Goal: Information Seeking & Learning: Learn about a topic

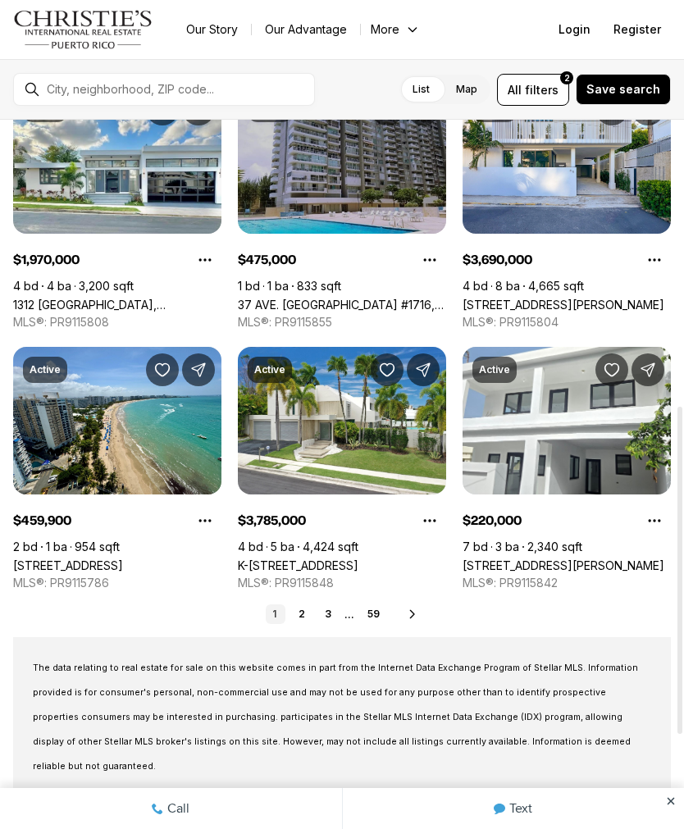
scroll to position [622, 0]
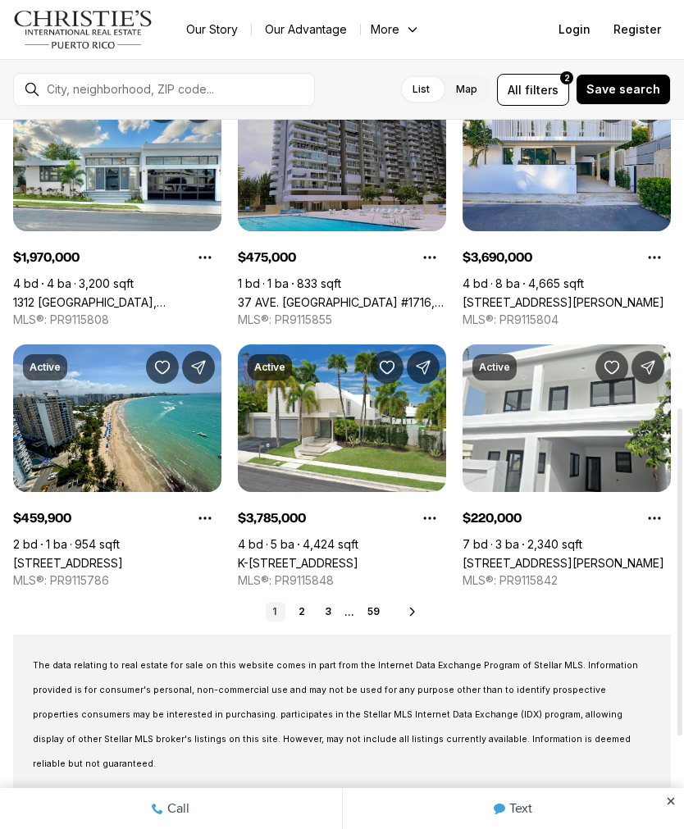
click at [413, 613] on icon at bounding box center [412, 611] width 4 height 7
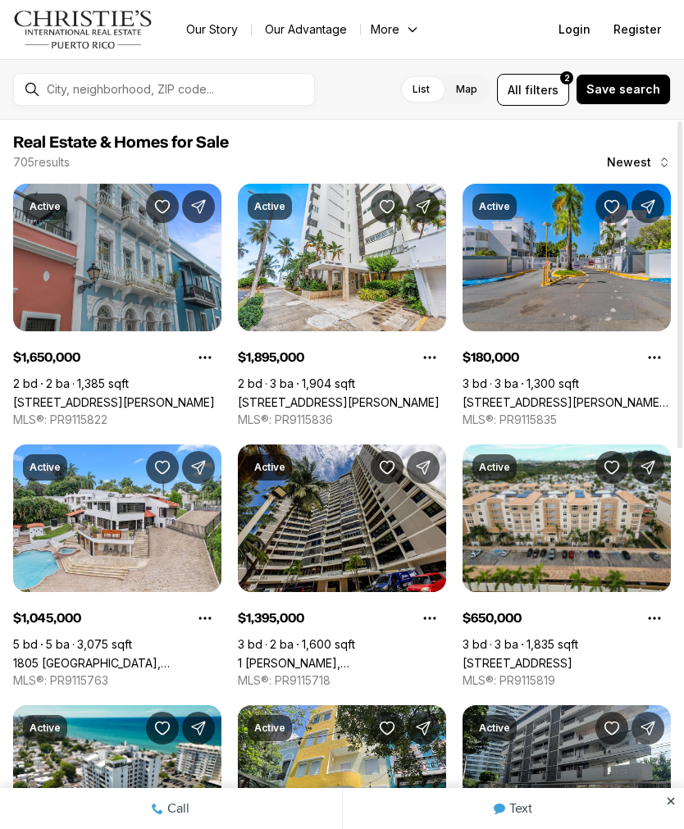
click at [473, 96] on label "Map" at bounding box center [467, 90] width 48 height 30
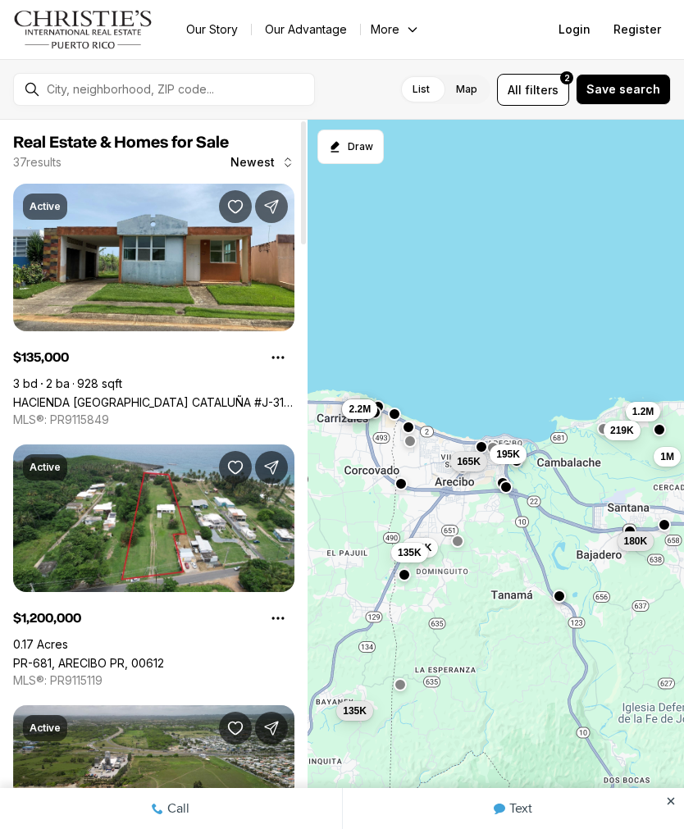
click at [164, 656] on link "PR-681, ARECIBO PR, 00612" at bounding box center [88, 663] width 151 height 14
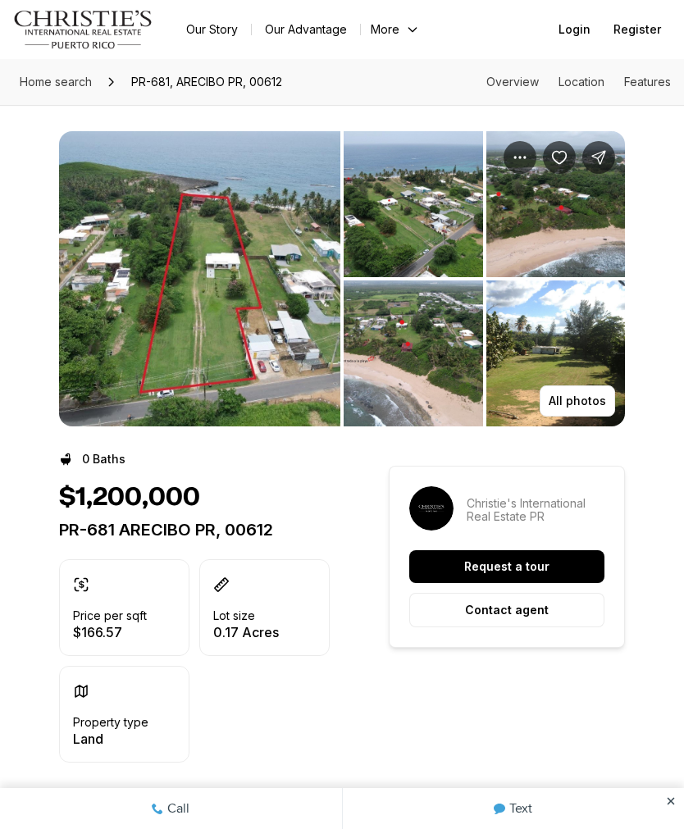
click at [581, 395] on p "All photos" at bounding box center [577, 400] width 57 height 13
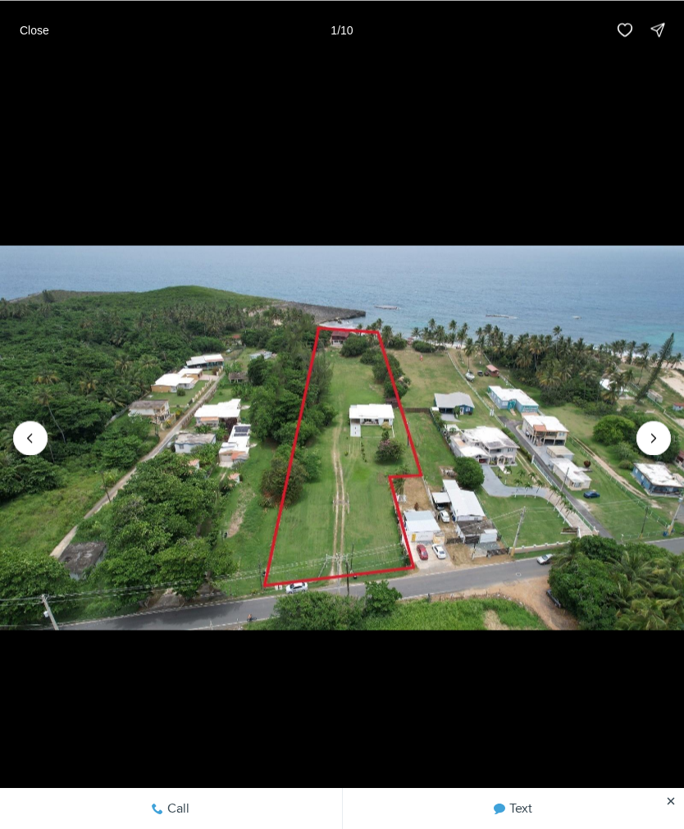
click at [650, 445] on icon "Next slide" at bounding box center [653, 438] width 16 height 16
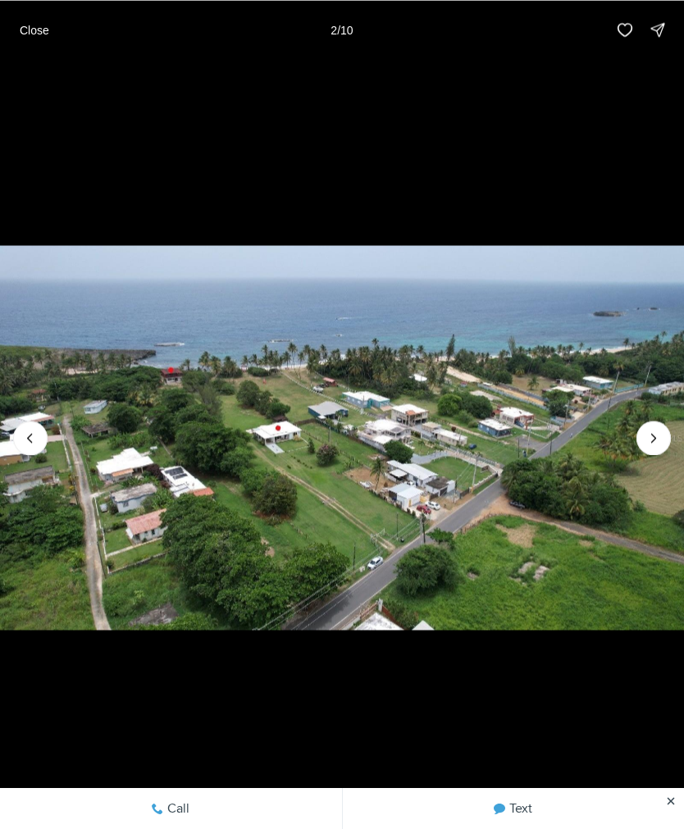
click at [648, 444] on icon "Next slide" at bounding box center [653, 438] width 16 height 16
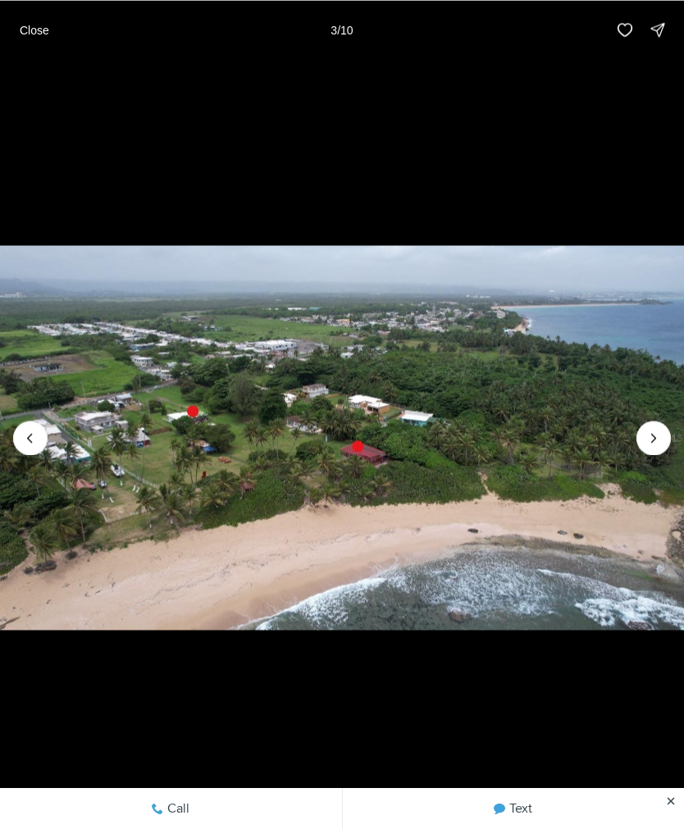
click at [24, 441] on icon "Previous slide" at bounding box center [30, 438] width 16 height 16
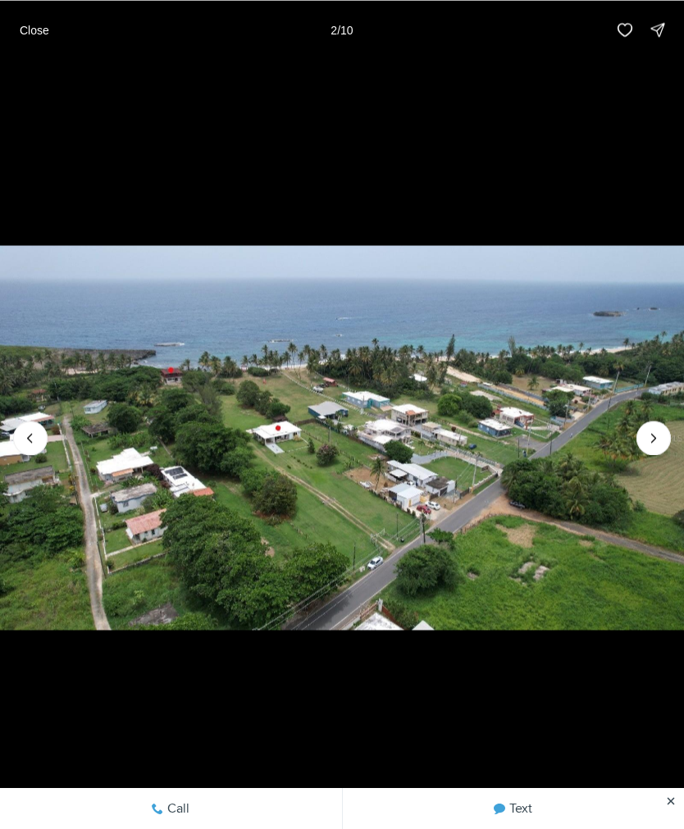
click at [654, 435] on icon "Next slide" at bounding box center [653, 438] width 16 height 16
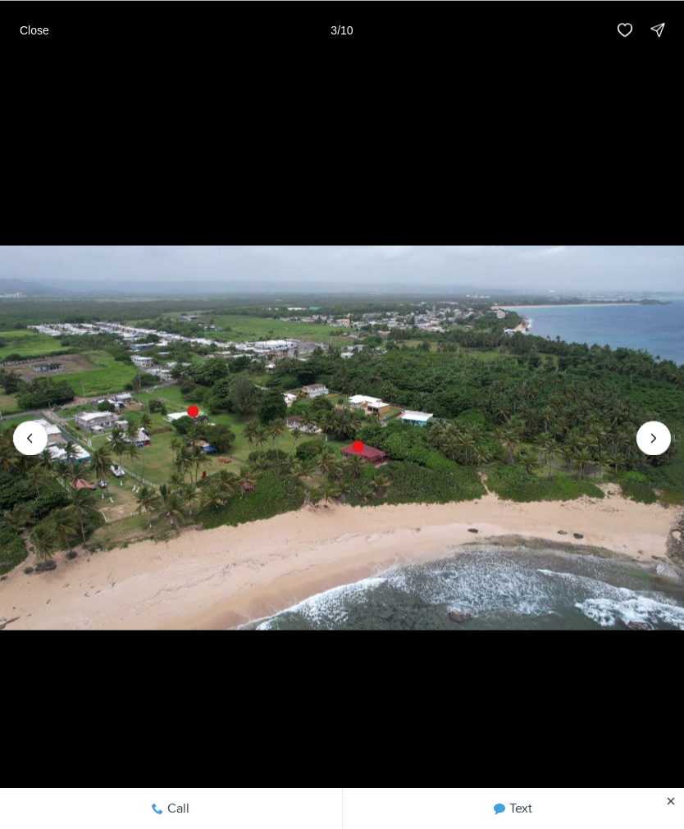
click at [650, 443] on icon "Next slide" at bounding box center [653, 438] width 16 height 16
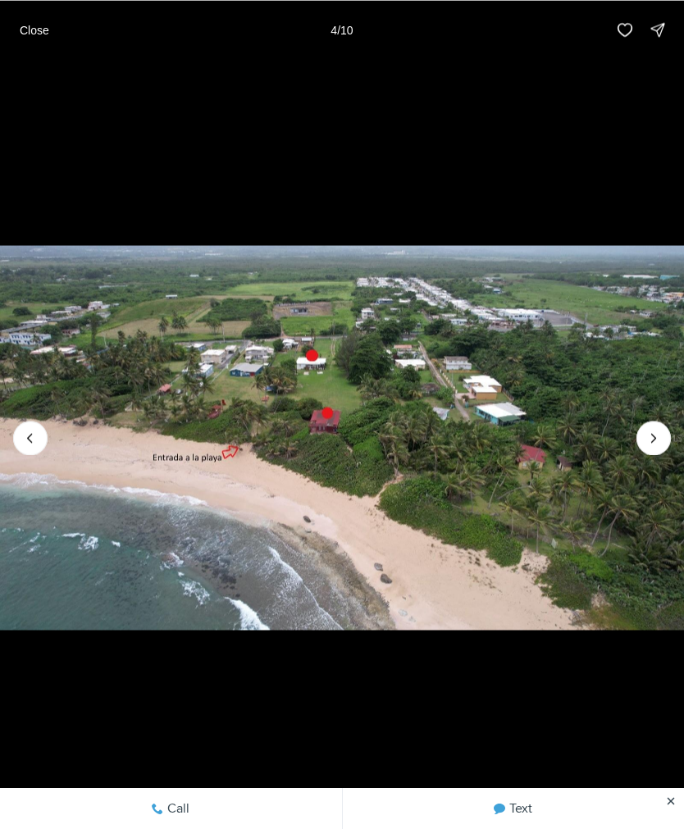
click at [659, 440] on icon "Next slide" at bounding box center [653, 438] width 16 height 16
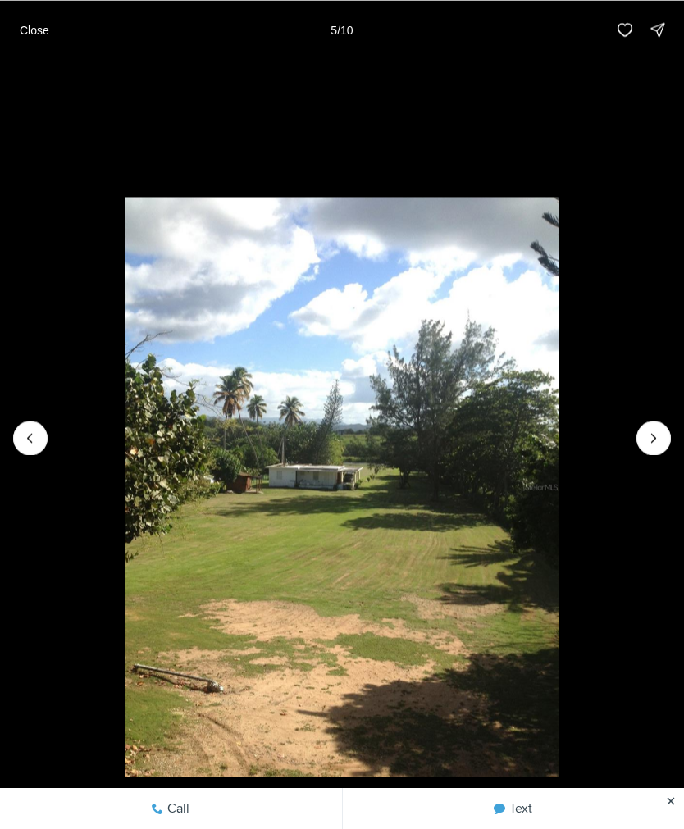
click at [646, 440] on icon "Next slide" at bounding box center [653, 438] width 16 height 16
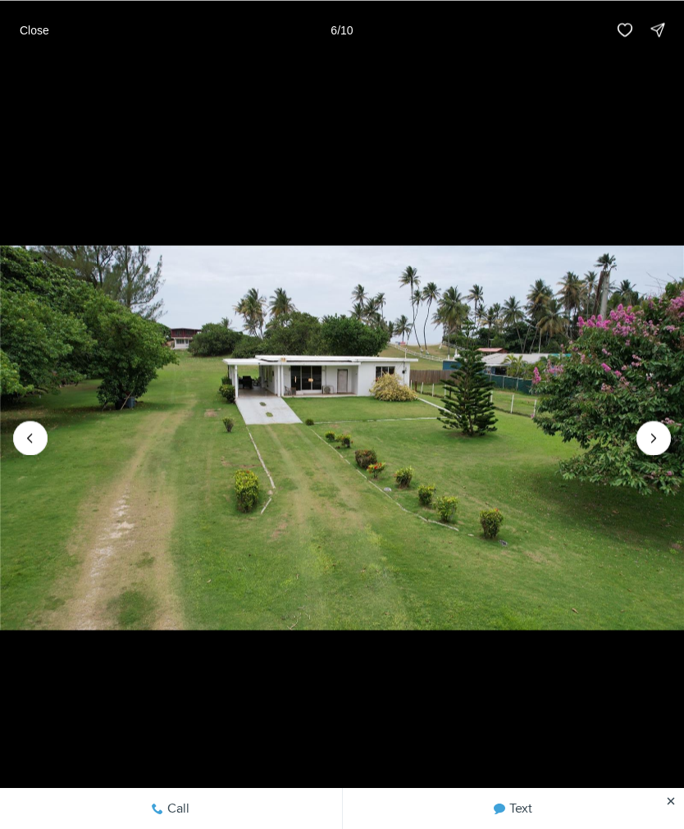
click at [654, 440] on icon "Next slide" at bounding box center [653, 438] width 16 height 16
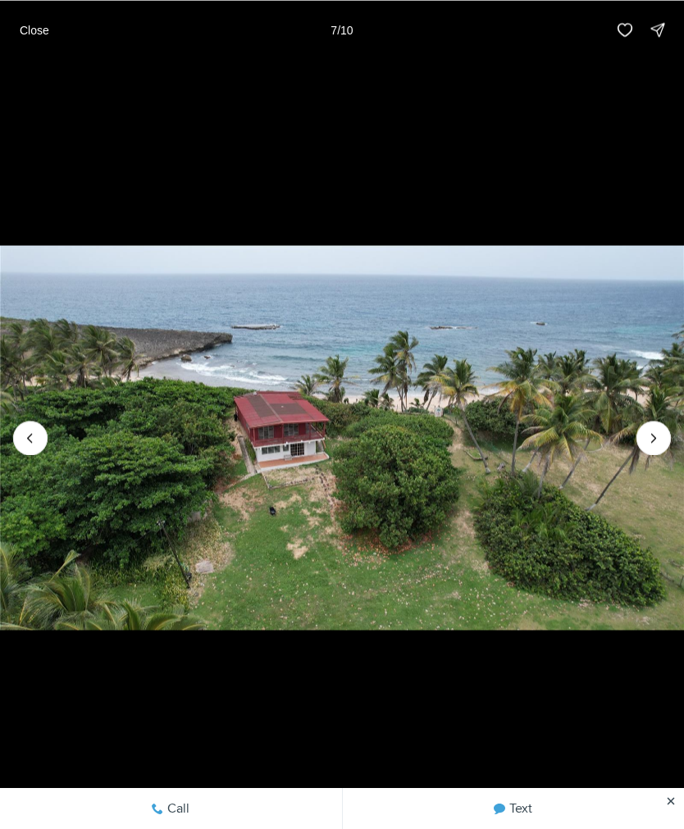
click at [654, 436] on icon "Next slide" at bounding box center [654, 438] width 4 height 8
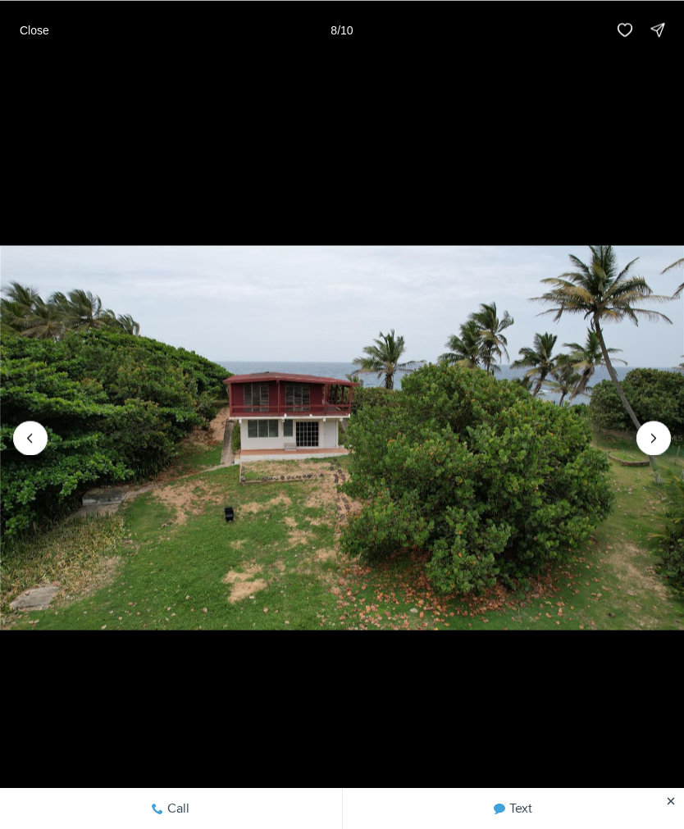
click at [650, 437] on icon "Next slide" at bounding box center [653, 438] width 16 height 16
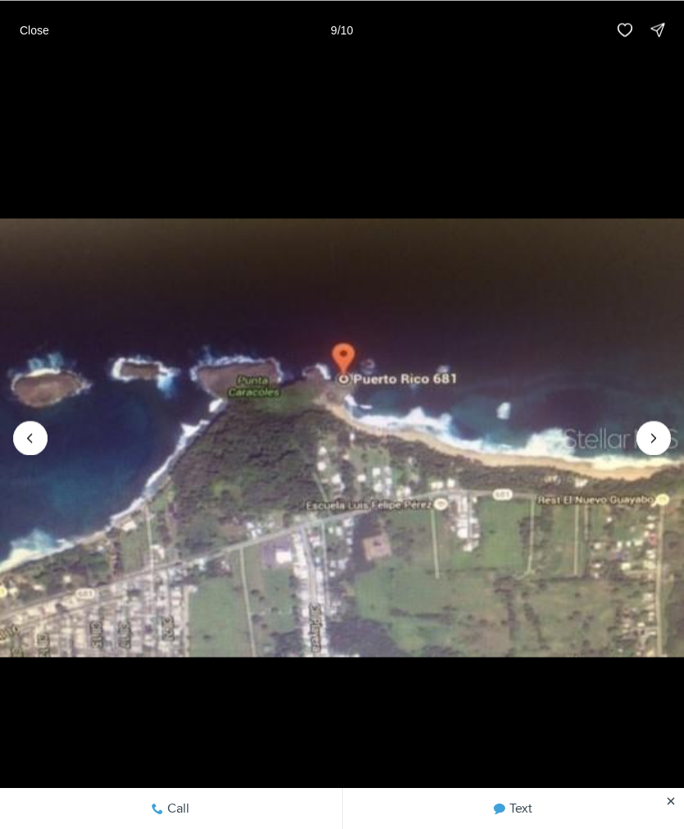
click at [654, 437] on icon "Next slide" at bounding box center [653, 438] width 16 height 16
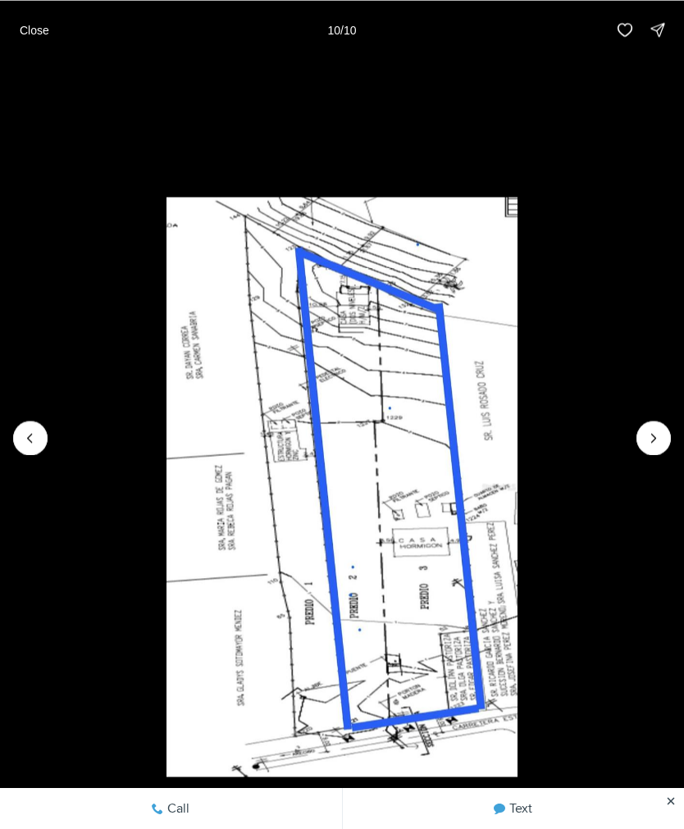
click at [26, 437] on icon "Previous slide" at bounding box center [30, 438] width 16 height 16
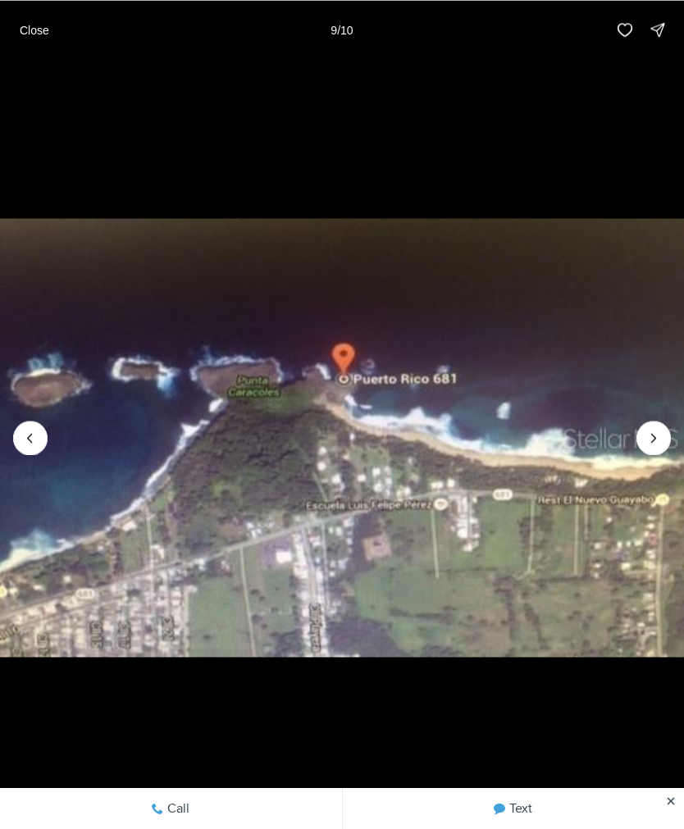
click at [645, 439] on icon "Next slide" at bounding box center [653, 438] width 16 height 16
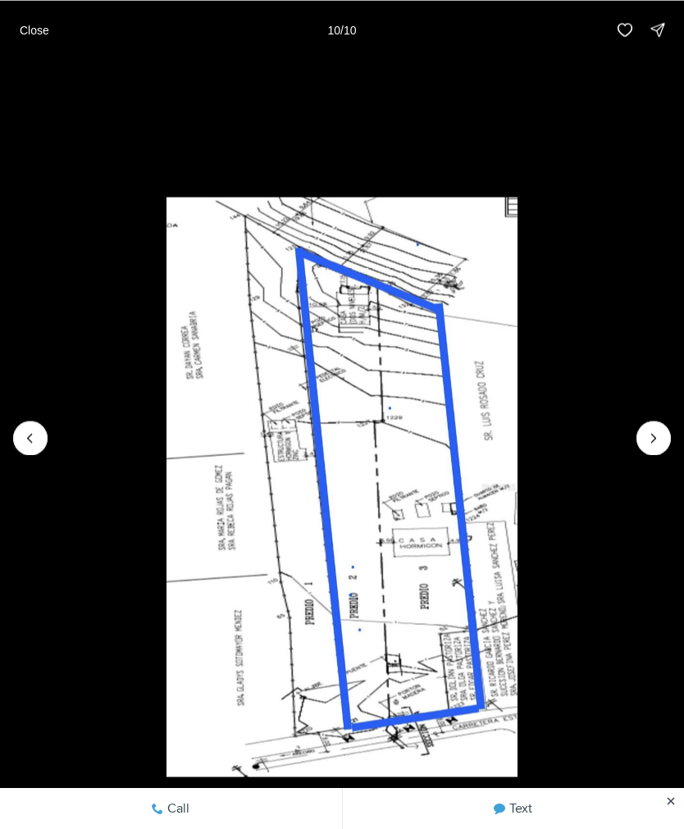
click at [653, 433] on div at bounding box center [653, 438] width 34 height 34
click at [647, 438] on div at bounding box center [653, 438] width 34 height 34
click at [39, 34] on p "Close" at bounding box center [35, 29] width 30 height 13
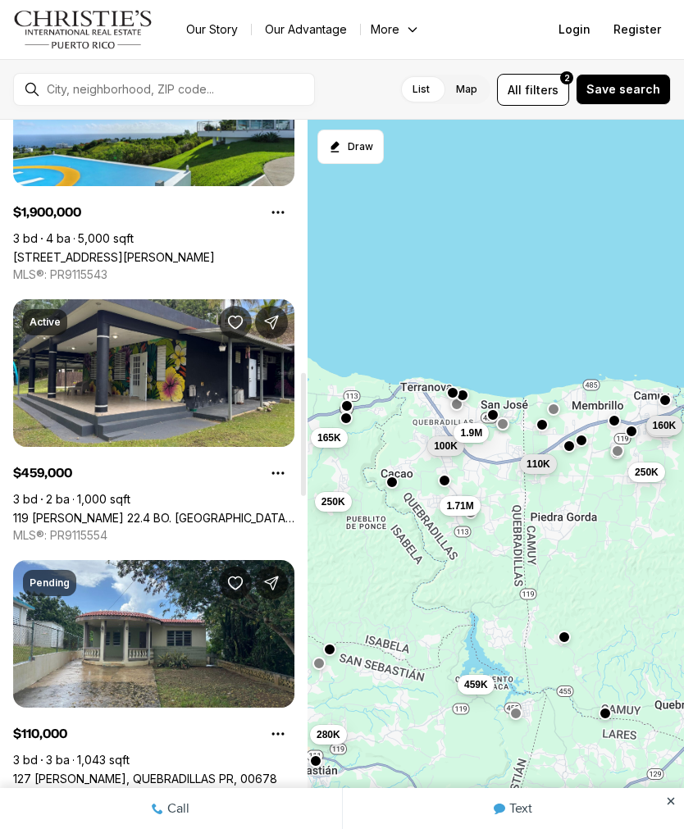
scroll to position [1451, 0]
